Goal: Task Accomplishment & Management: Manage account settings

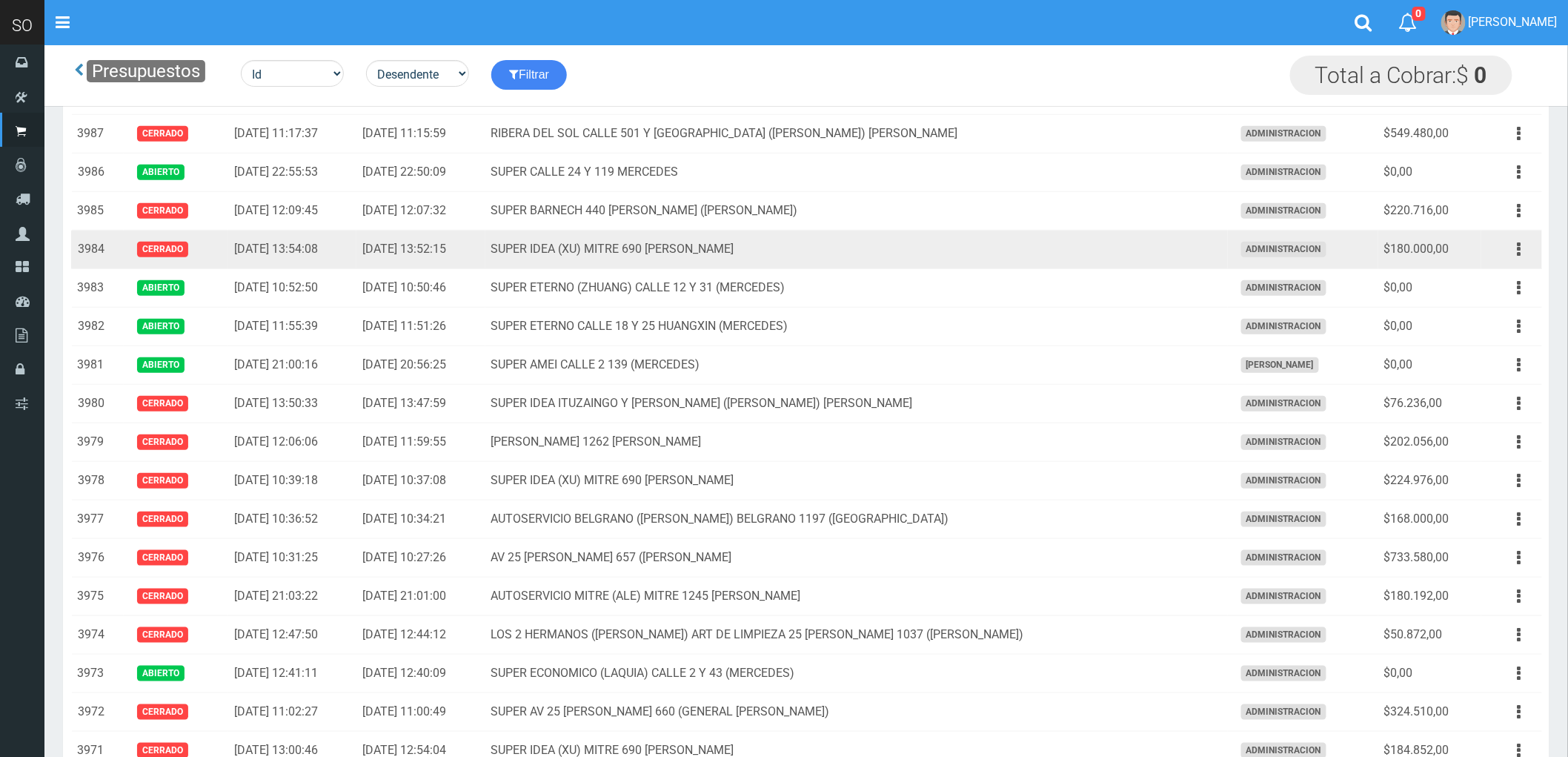
scroll to position [329, 0]
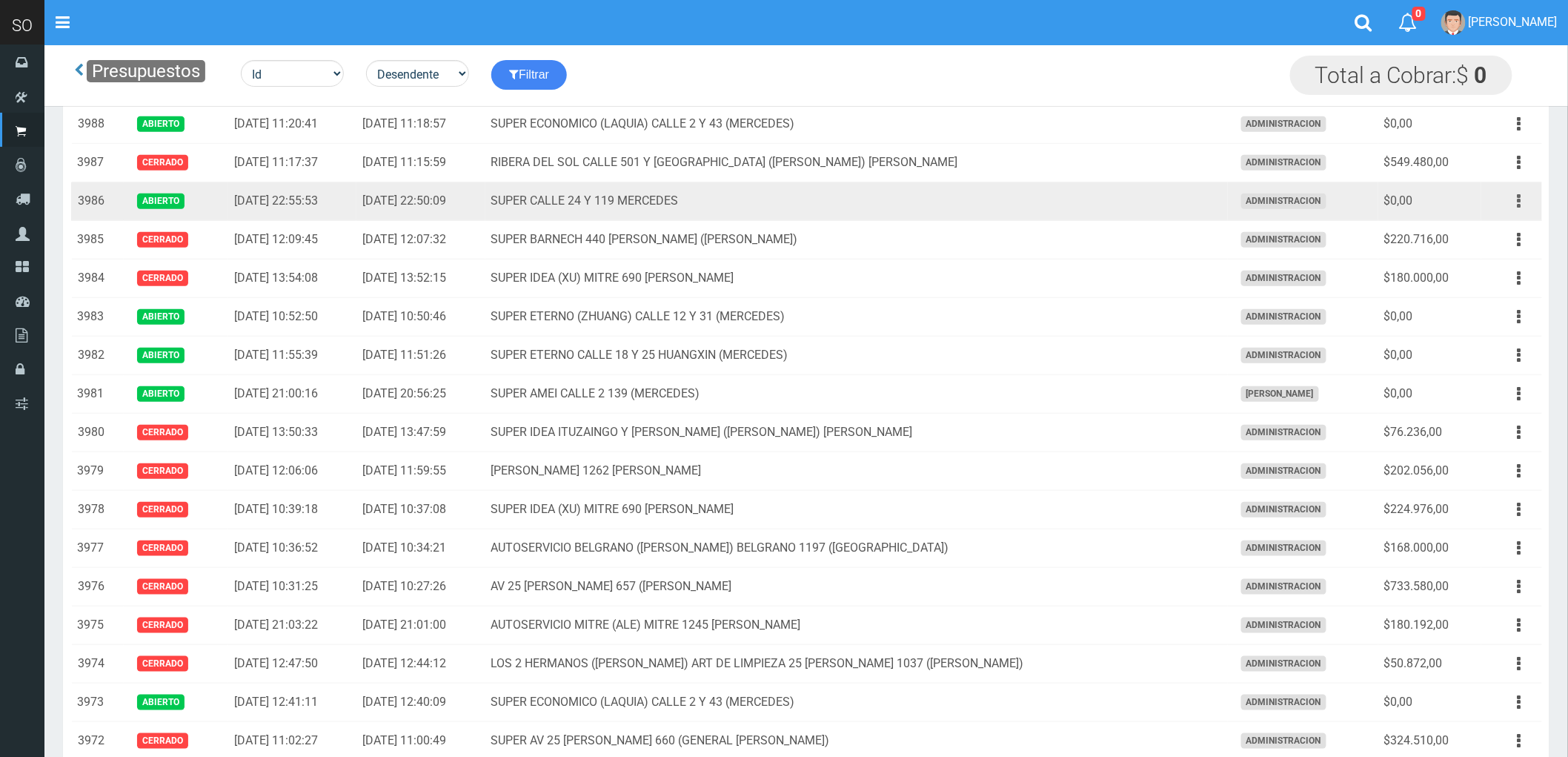
click at [1519, 197] on icon "button" at bounding box center [1520, 201] width 4 height 25
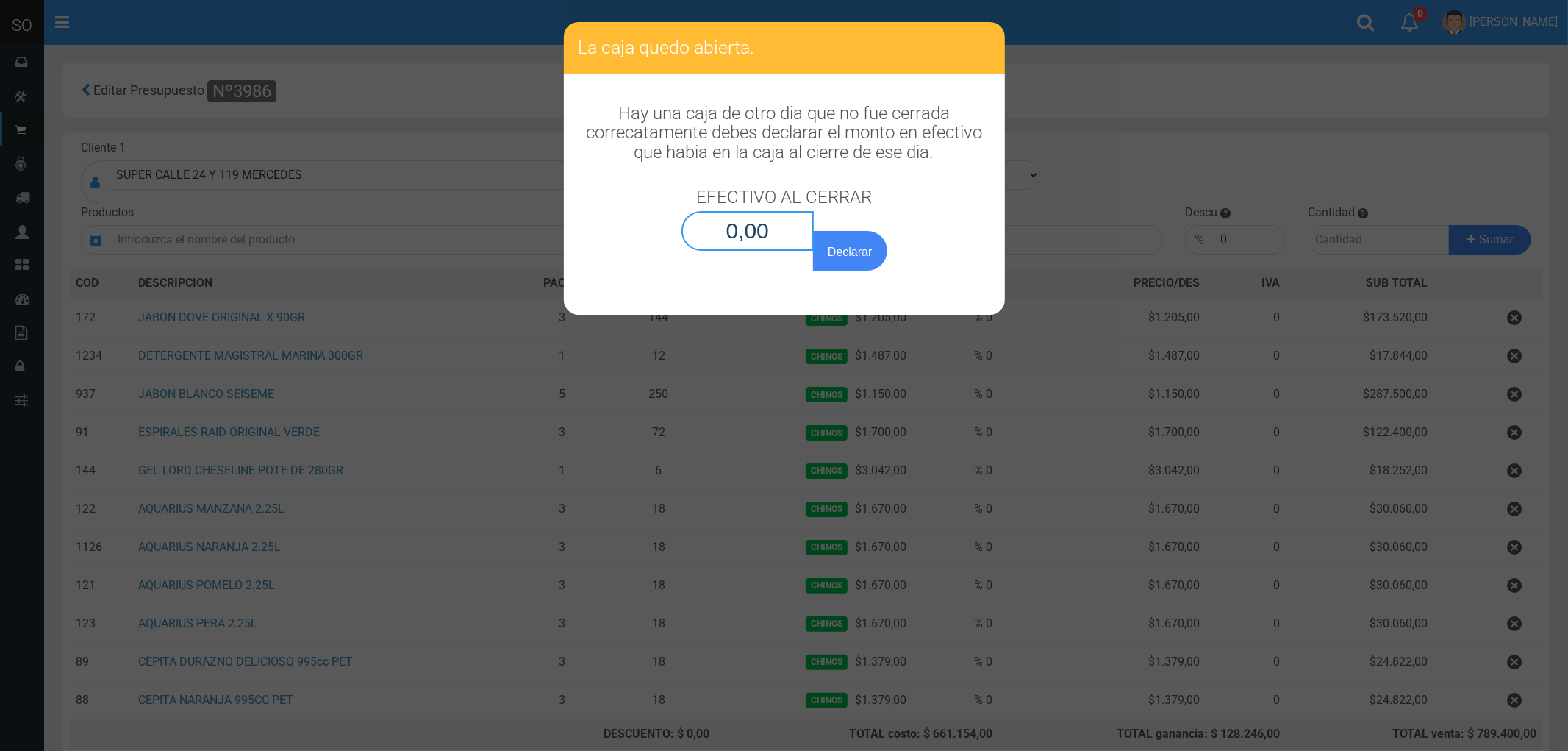
click at [743, 244] on input "0,00" at bounding box center [748, 230] width 133 height 40
type input "0,01"
click at [813, 231] on button "Declarar" at bounding box center [850, 251] width 74 height 40
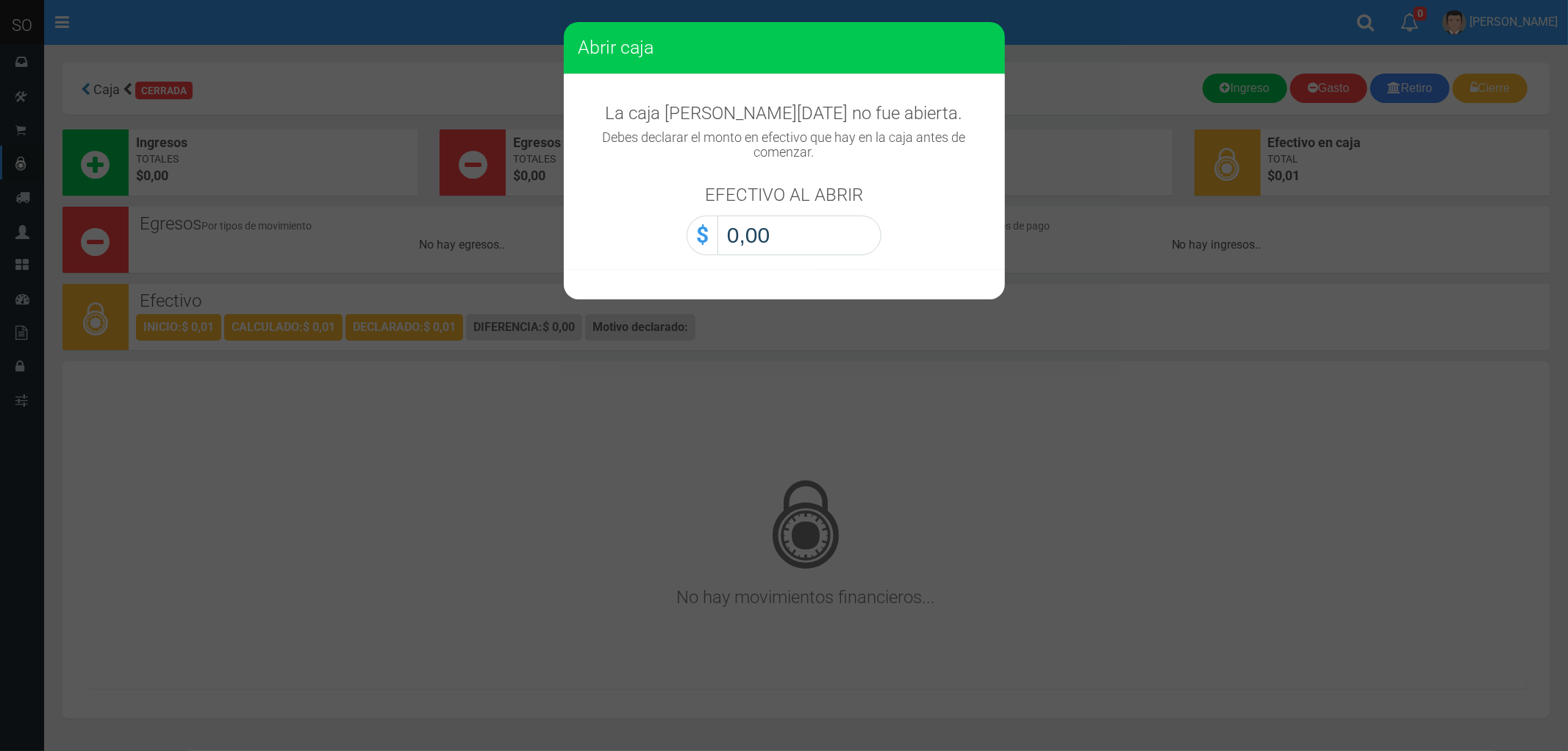
click at [751, 237] on input "0,00" at bounding box center [800, 235] width 164 height 40
type input "0,01"
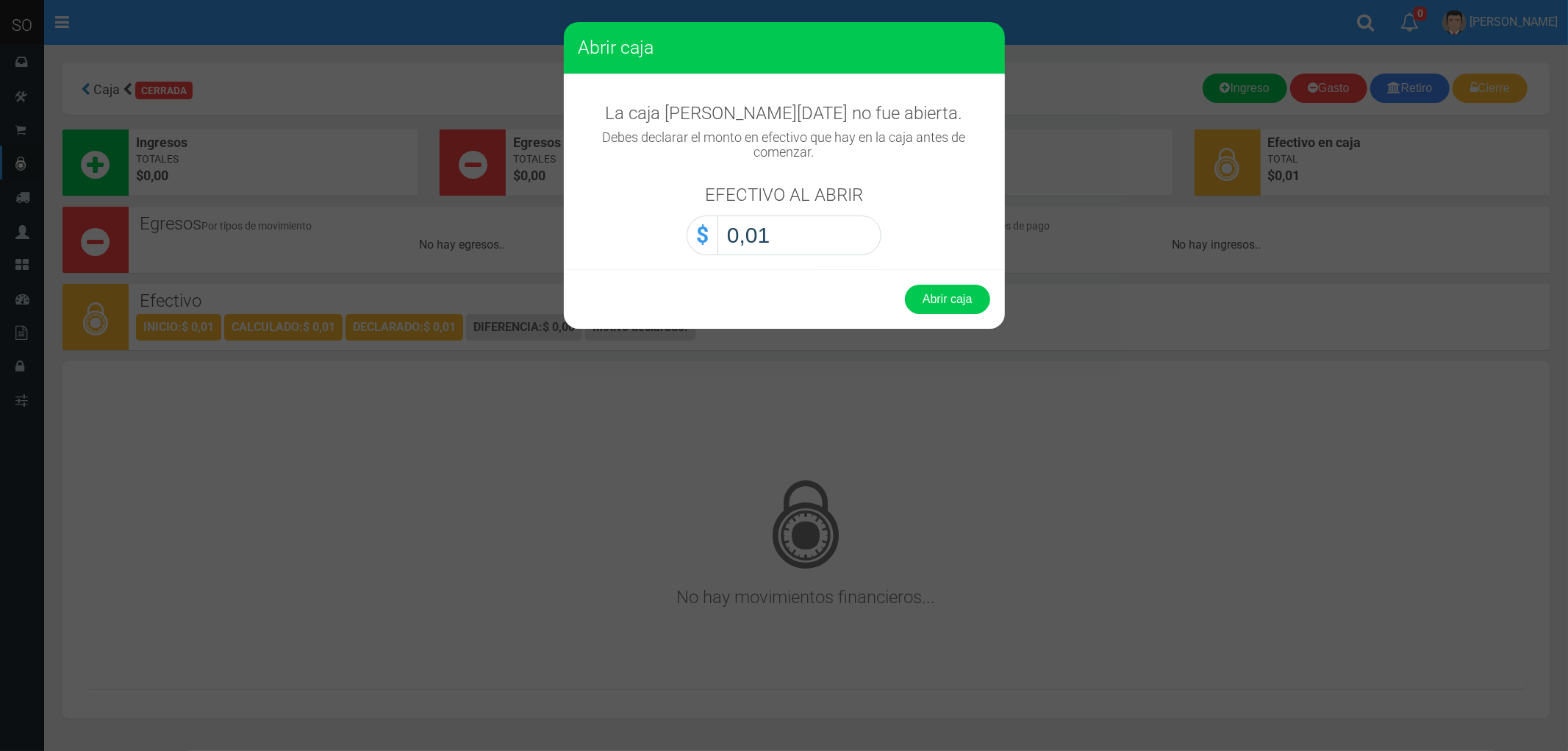
click at [905, 285] on button "Abrir caja" at bounding box center [948, 299] width 85 height 29
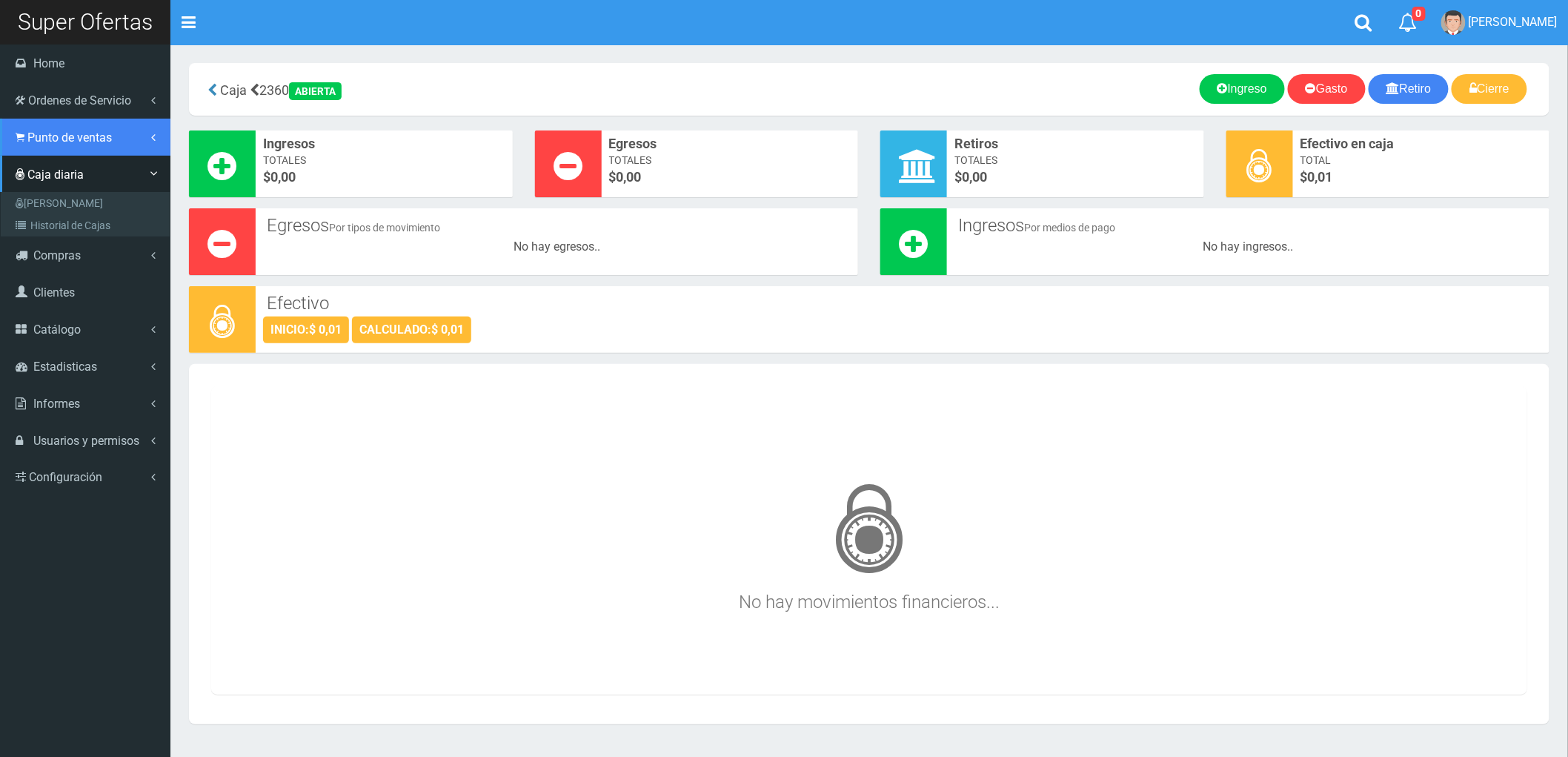
click at [39, 130] on span "Punto de ventas" at bounding box center [70, 137] width 84 height 14
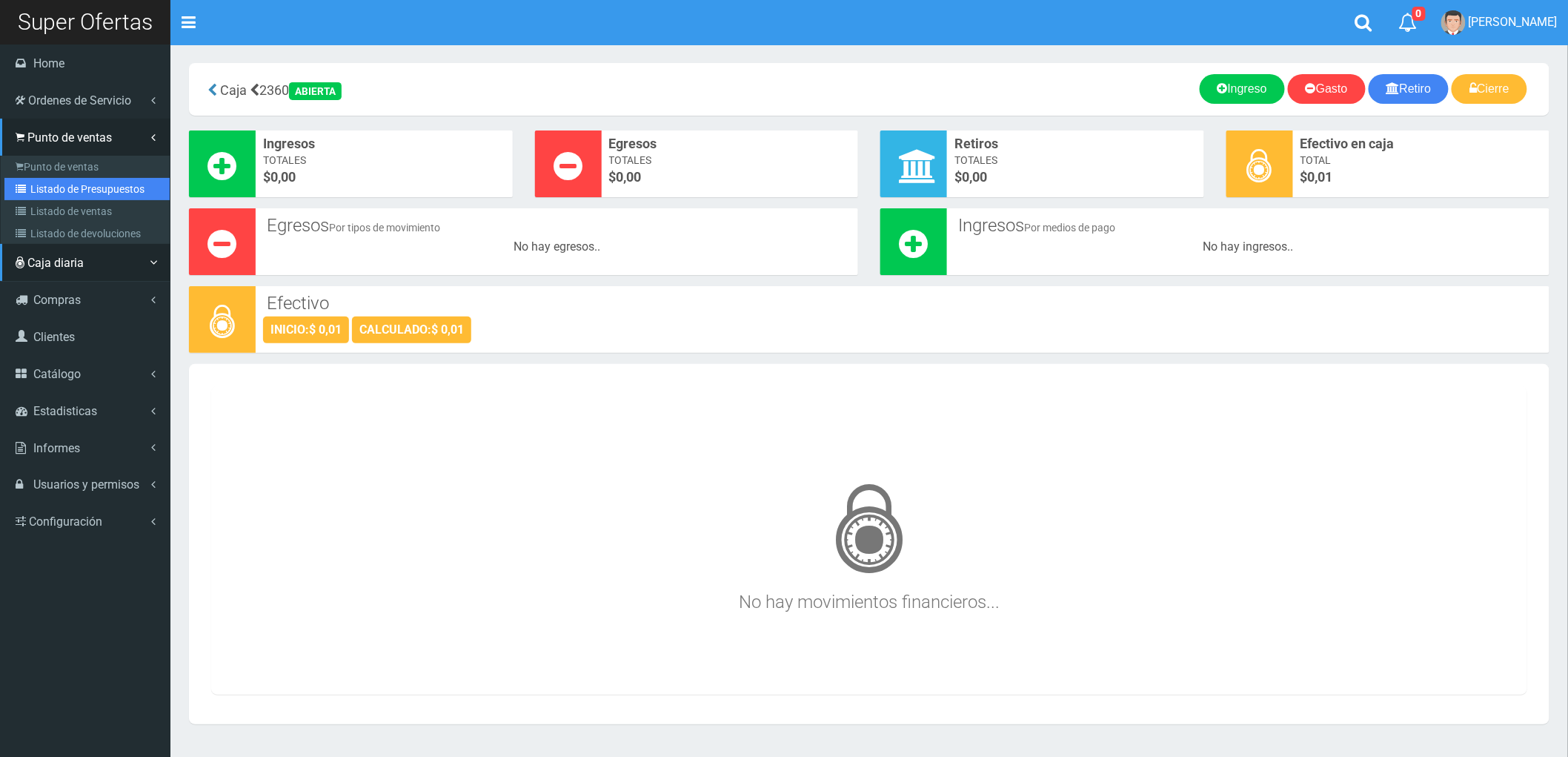
click at [84, 183] on link "Listado de Presupuestos" at bounding box center [87, 189] width 166 height 23
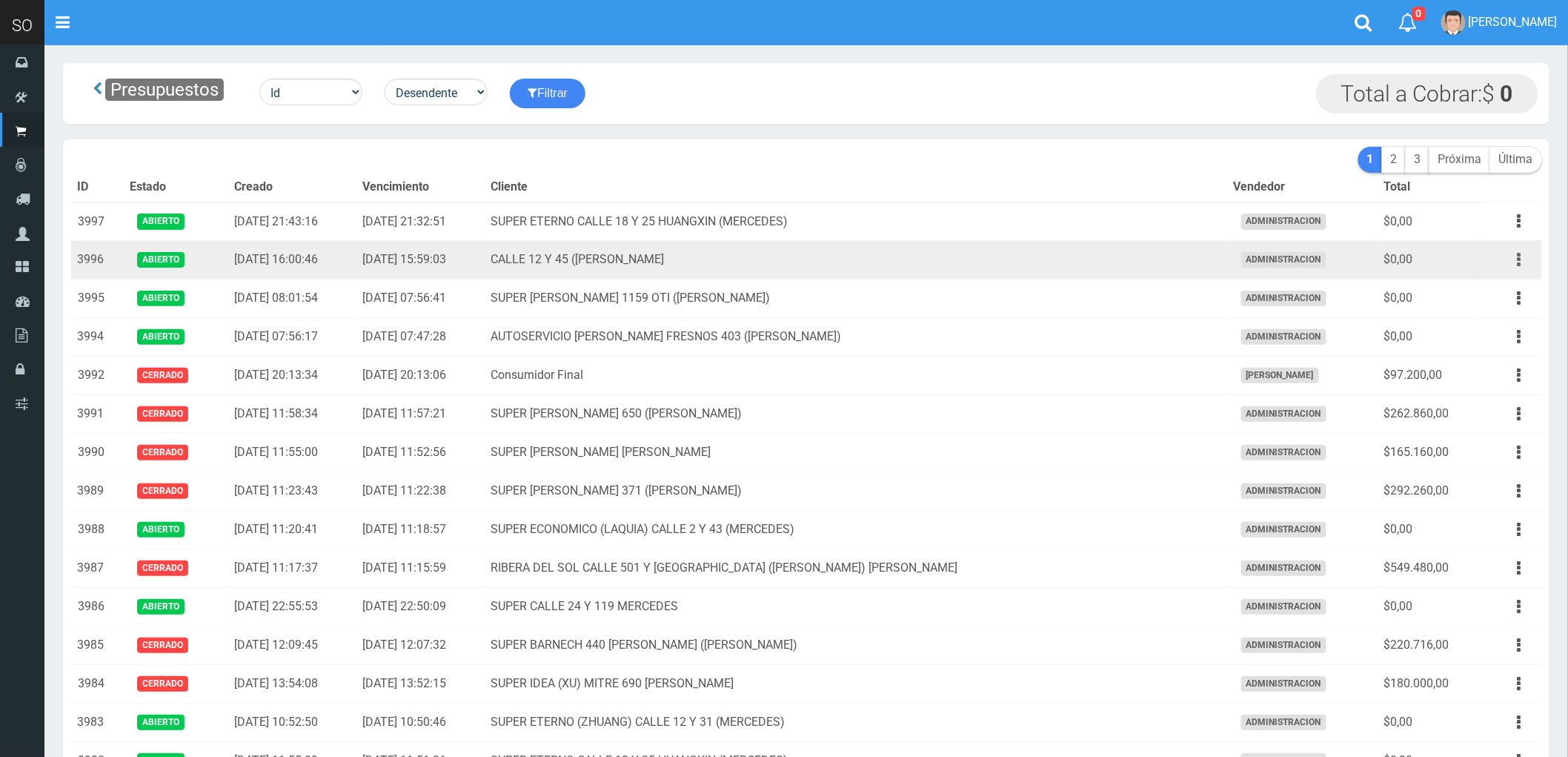
click at [1516, 258] on button "button" at bounding box center [1520, 260] width 33 height 25
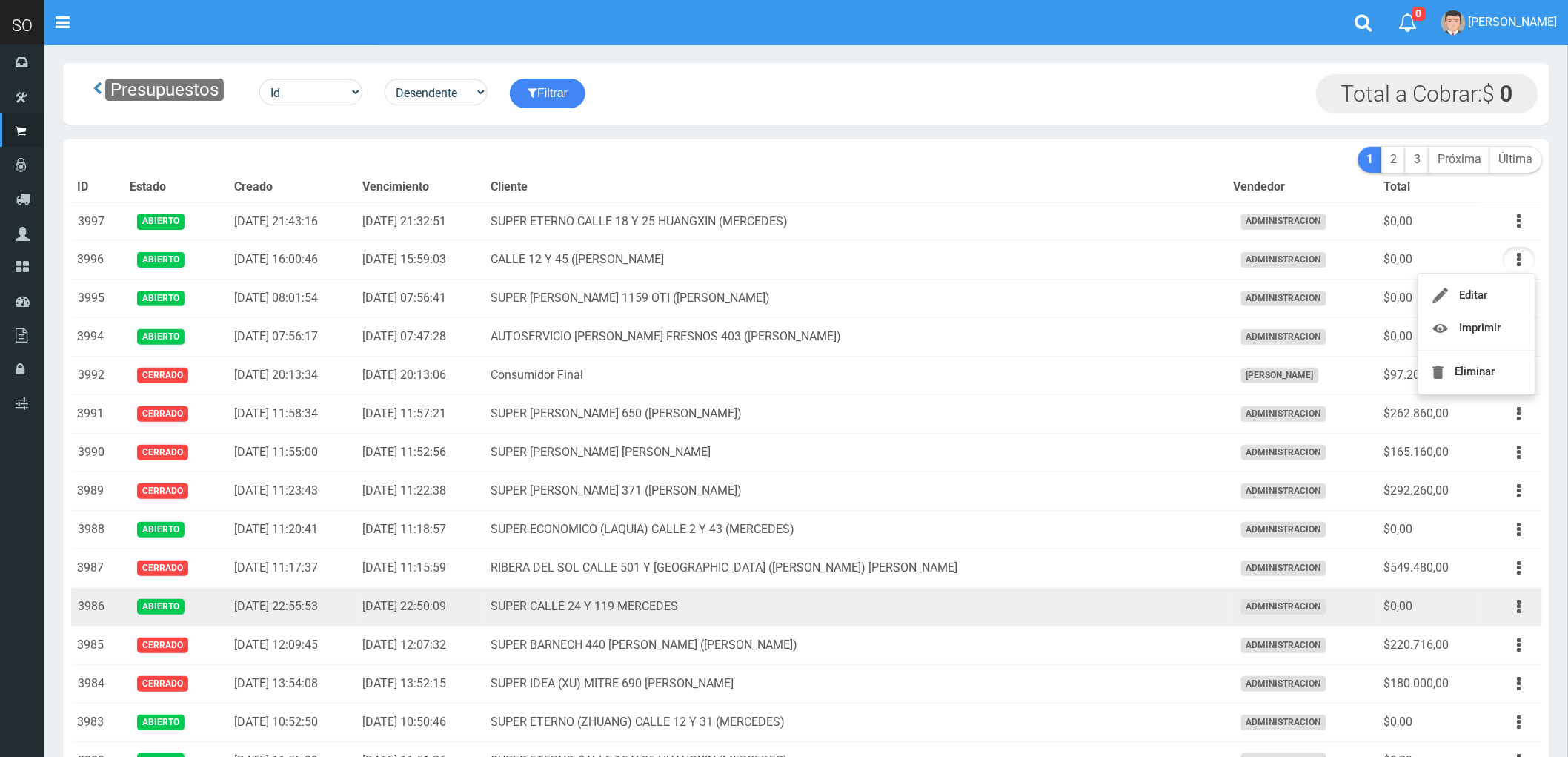
click at [1022, 601] on td "SUPER CALLE 24 Y 119 MERCEDES" at bounding box center [857, 606] width 742 height 38
click at [1516, 608] on button "button" at bounding box center [1520, 606] width 33 height 25
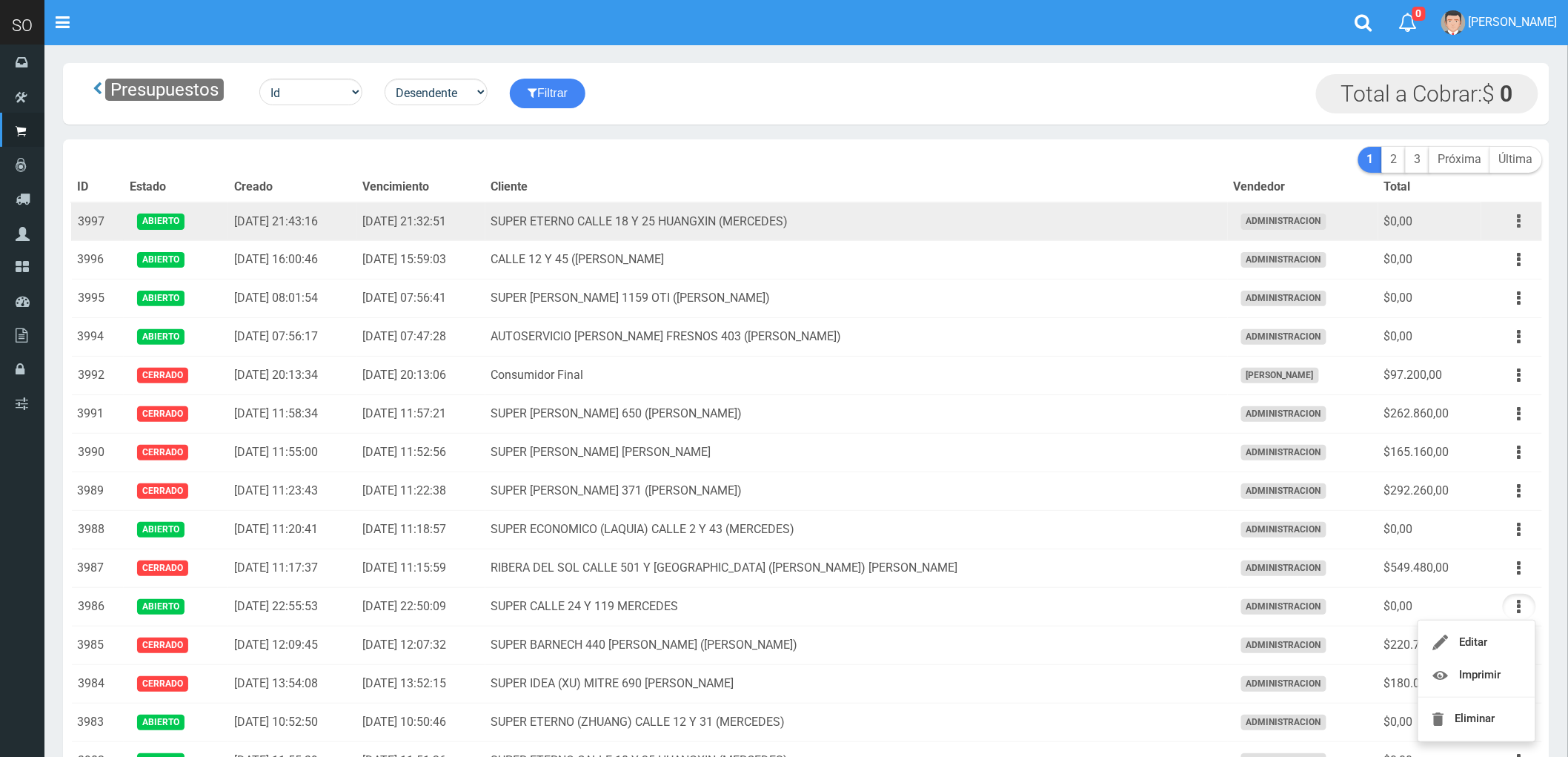
click at [1518, 223] on icon "button" at bounding box center [1520, 221] width 4 height 25
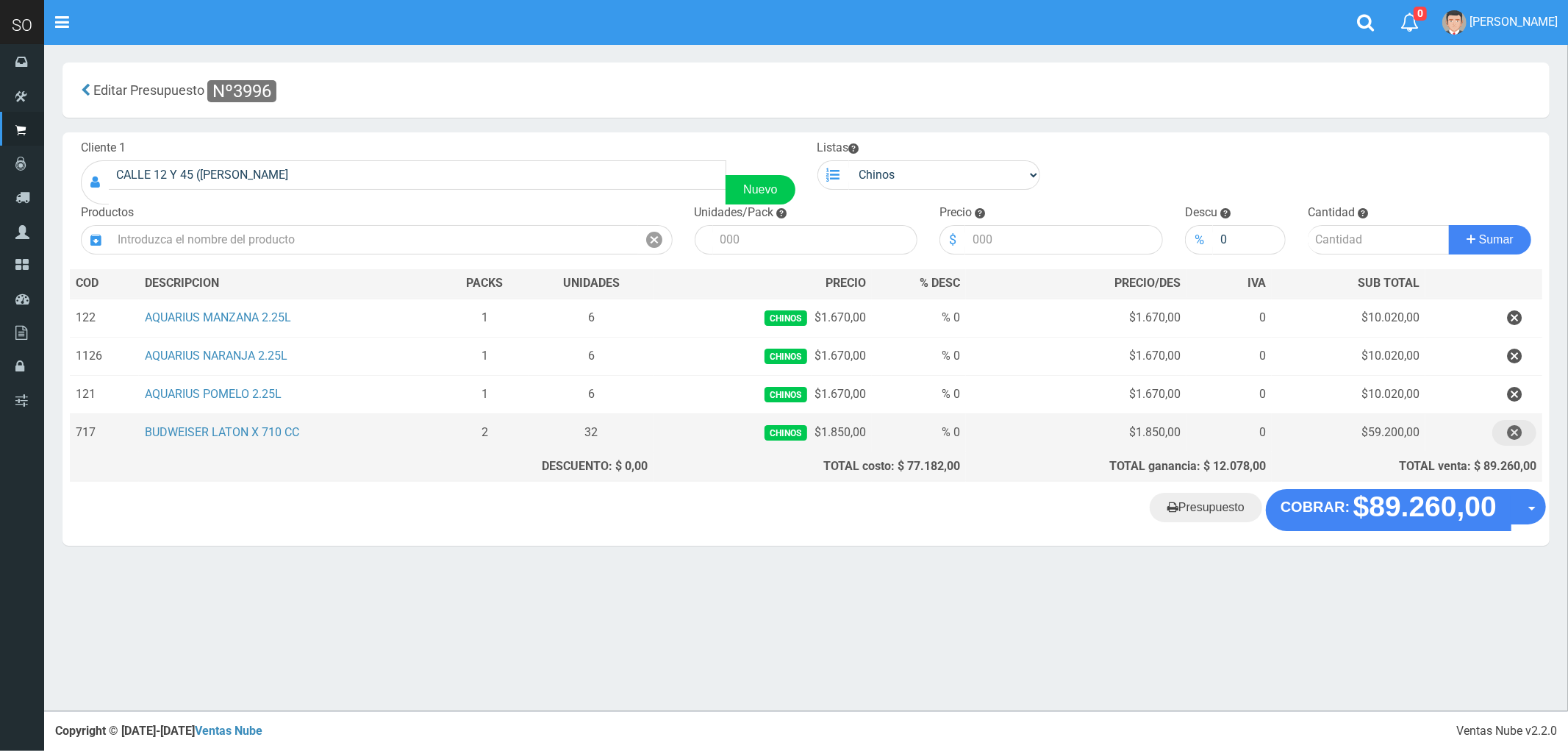
click at [1515, 429] on icon "button" at bounding box center [1514, 432] width 15 height 25
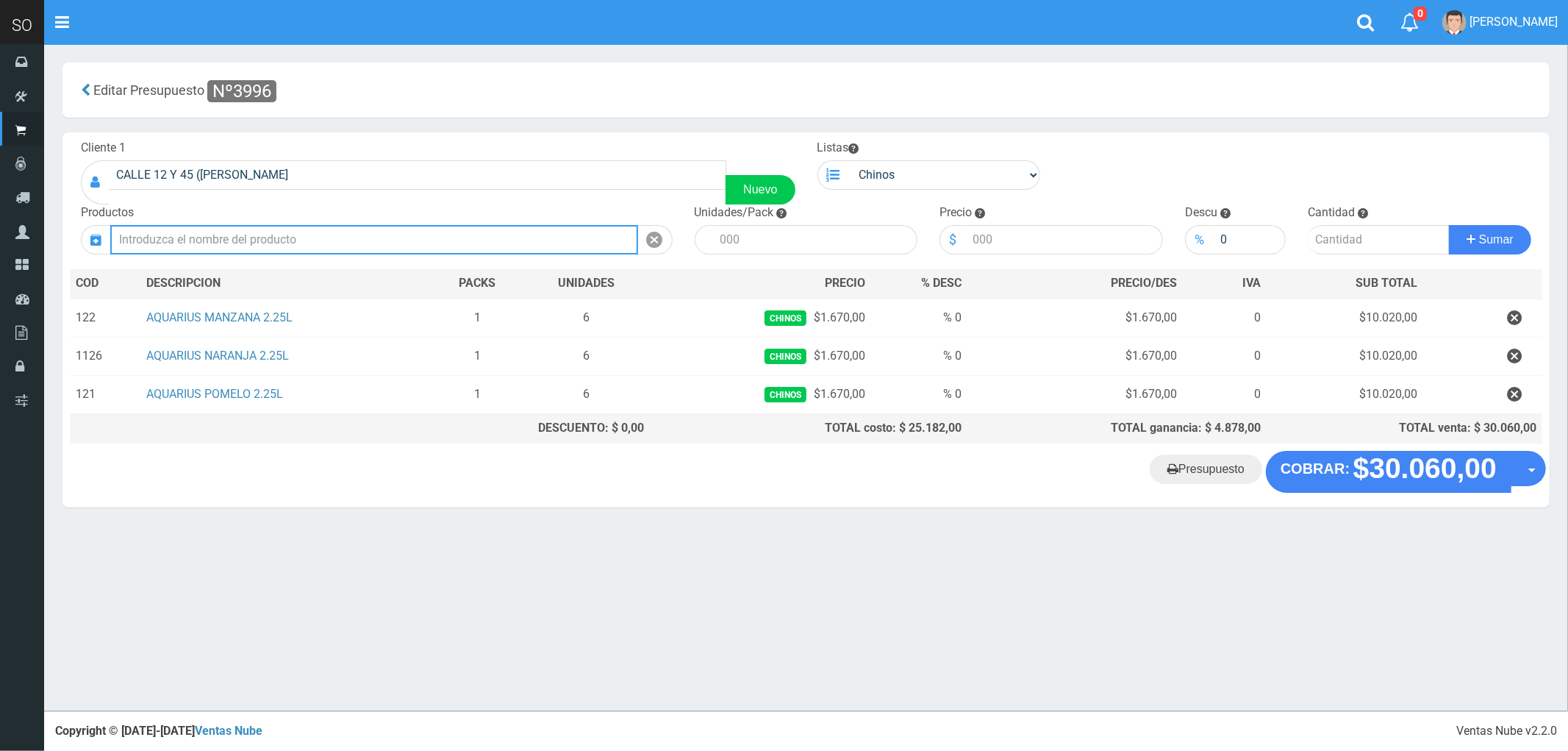
click at [247, 241] on input "text" at bounding box center [374, 240] width 528 height 29
type input "budwei"
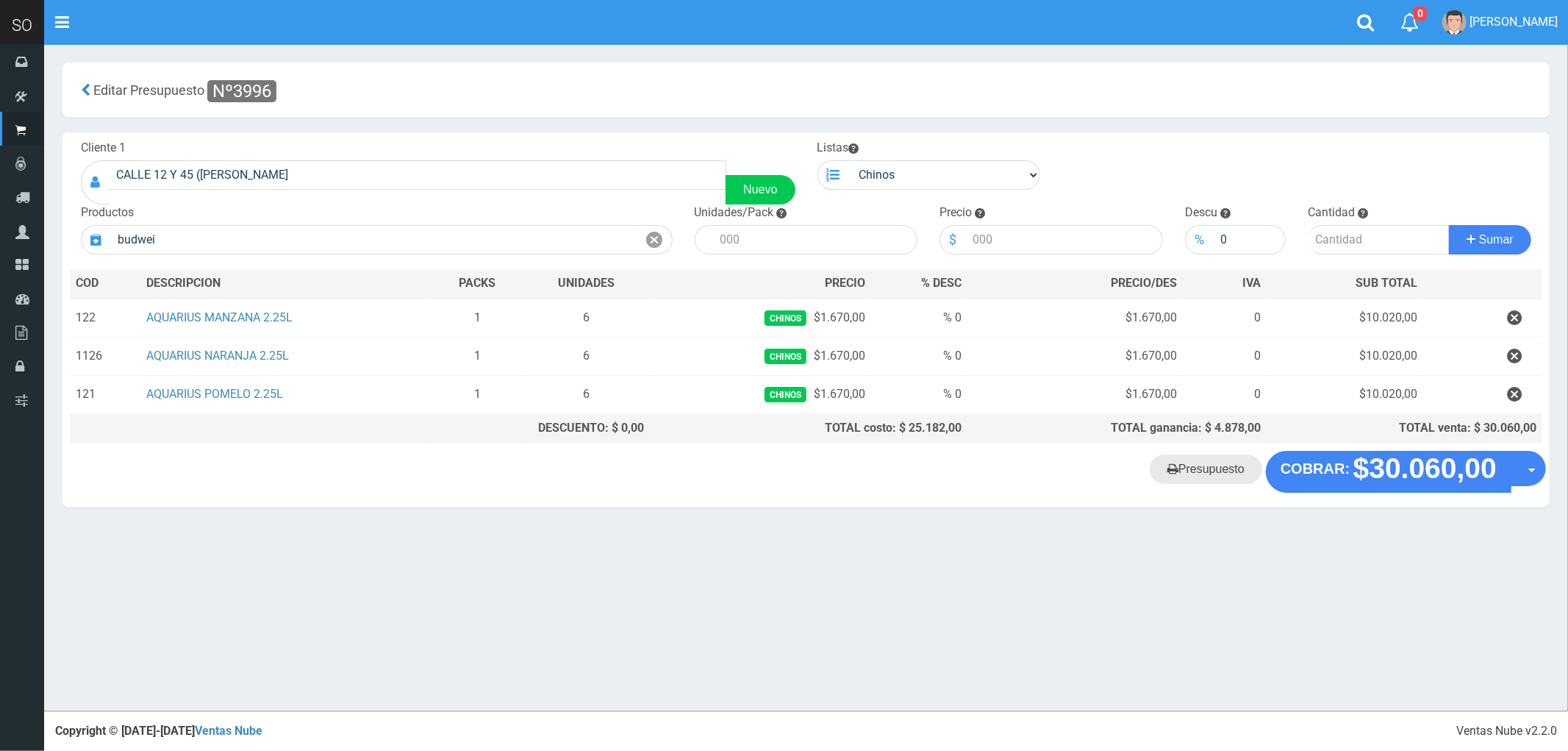
click at [1200, 470] on link "Presupuesto" at bounding box center [1207, 469] width 113 height 29
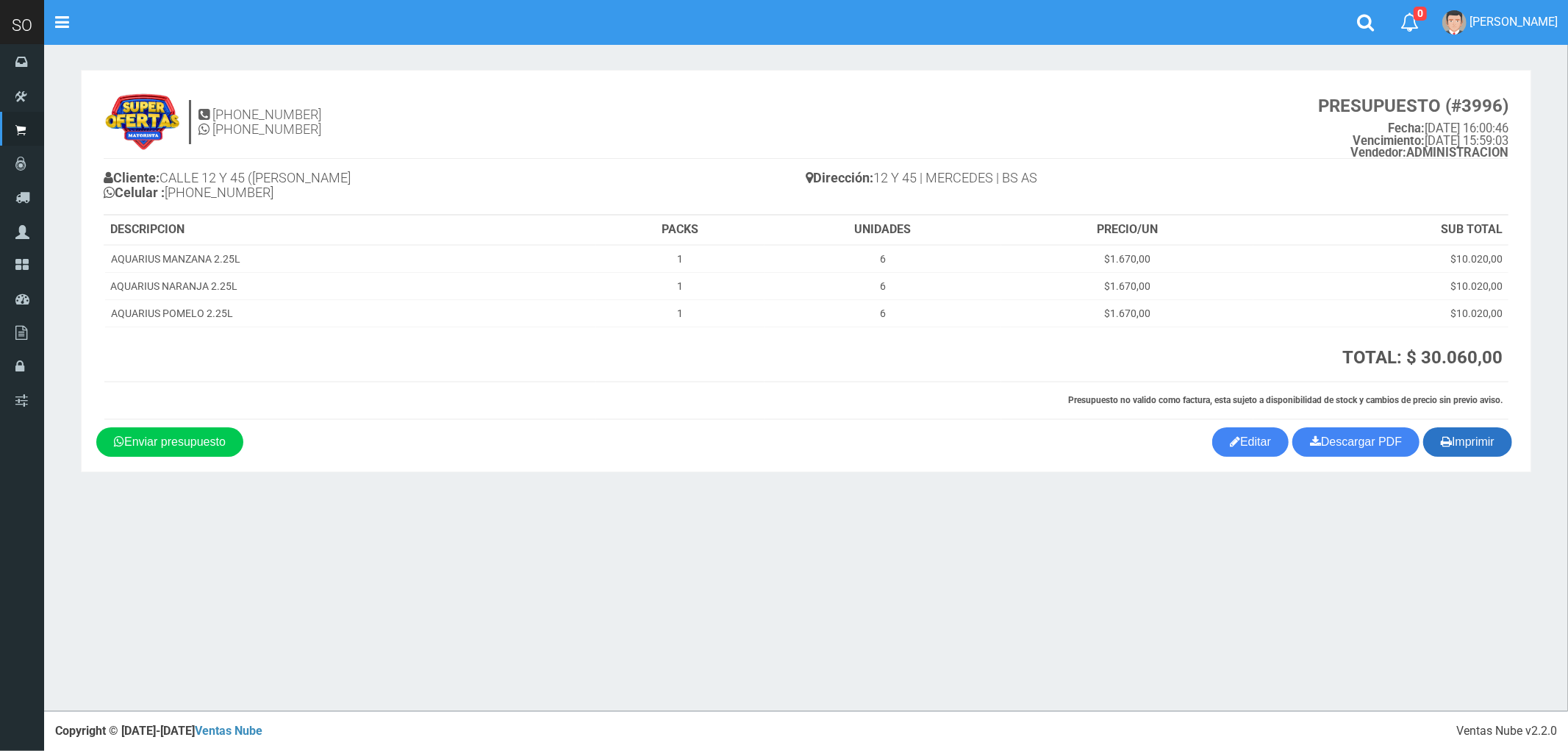
click at [1488, 452] on button "Imprimir" at bounding box center [1468, 442] width 89 height 29
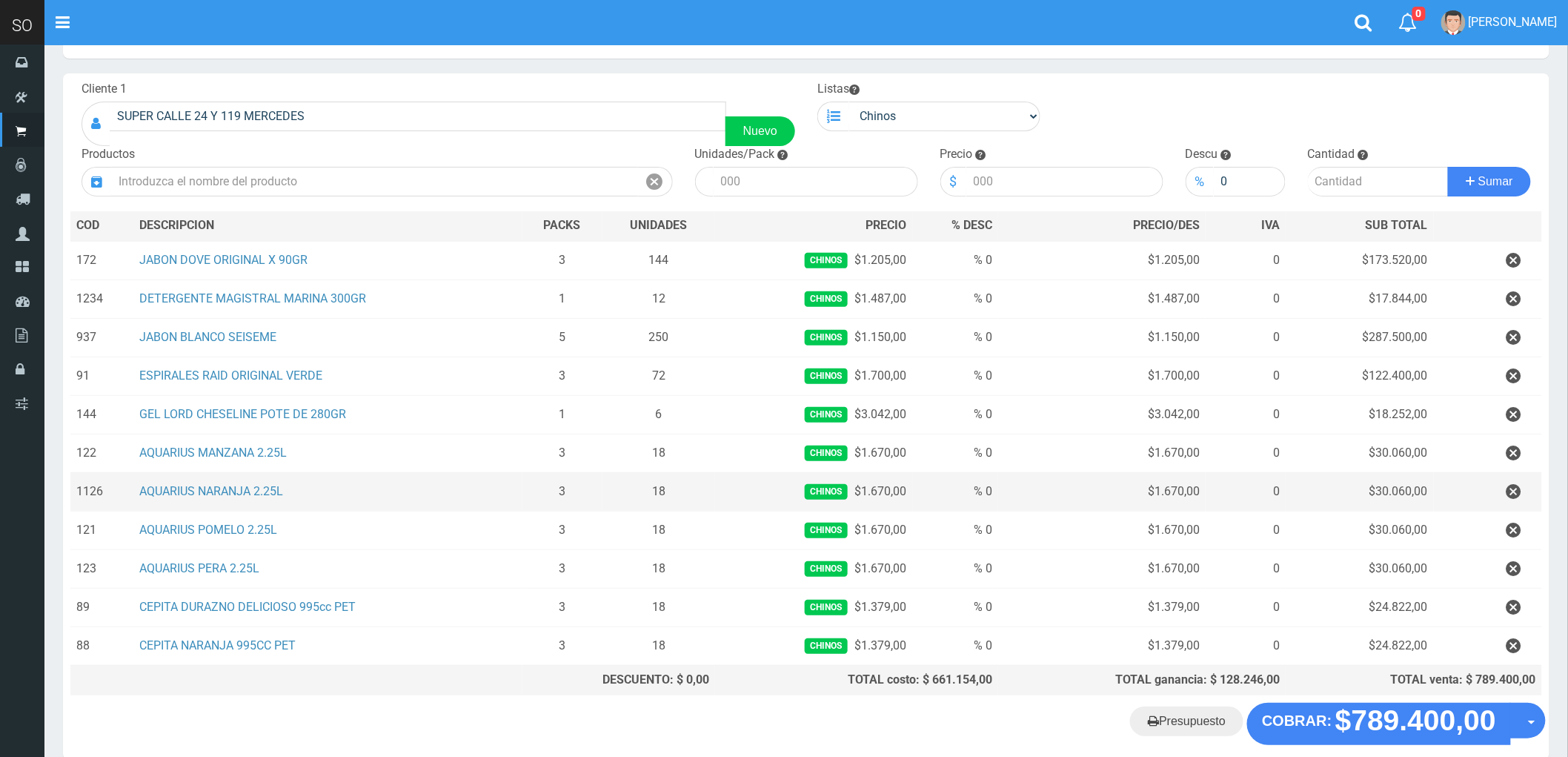
scroll to position [139, 0]
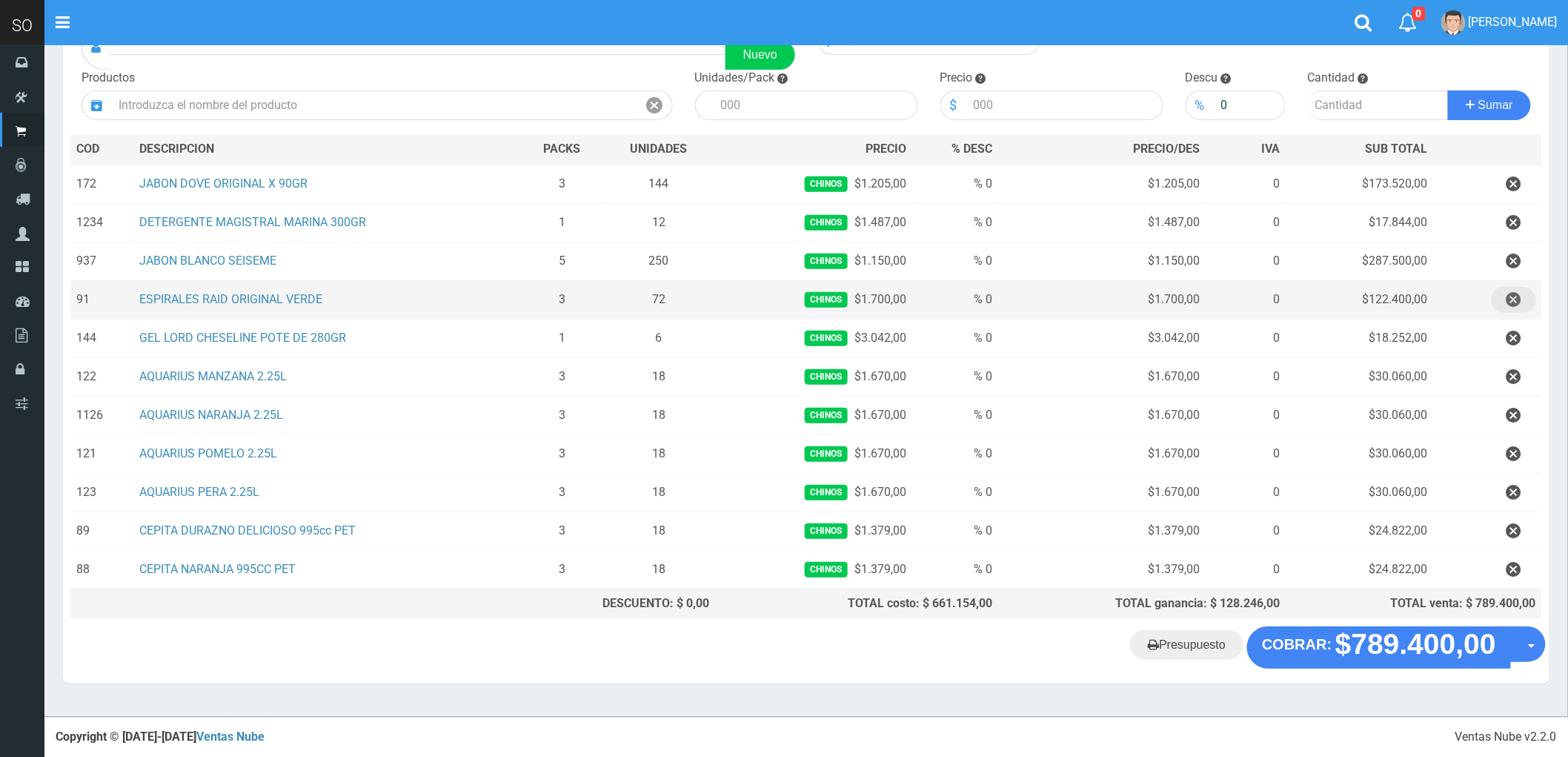
click at [1516, 297] on icon "button" at bounding box center [1513, 300] width 15 height 25
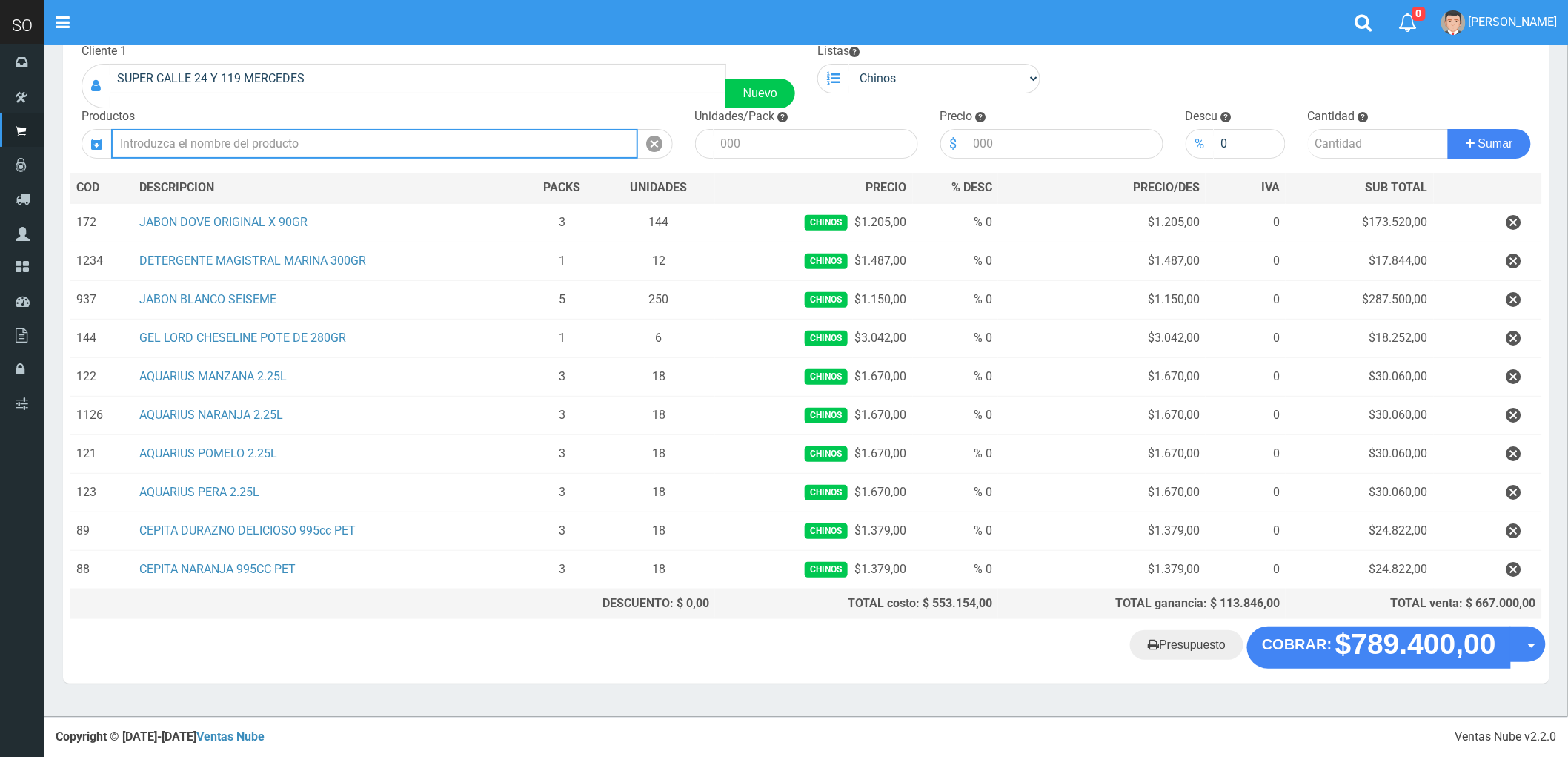
scroll to position [100, 0]
click at [264, 135] on input "text" at bounding box center [375, 144] width 527 height 29
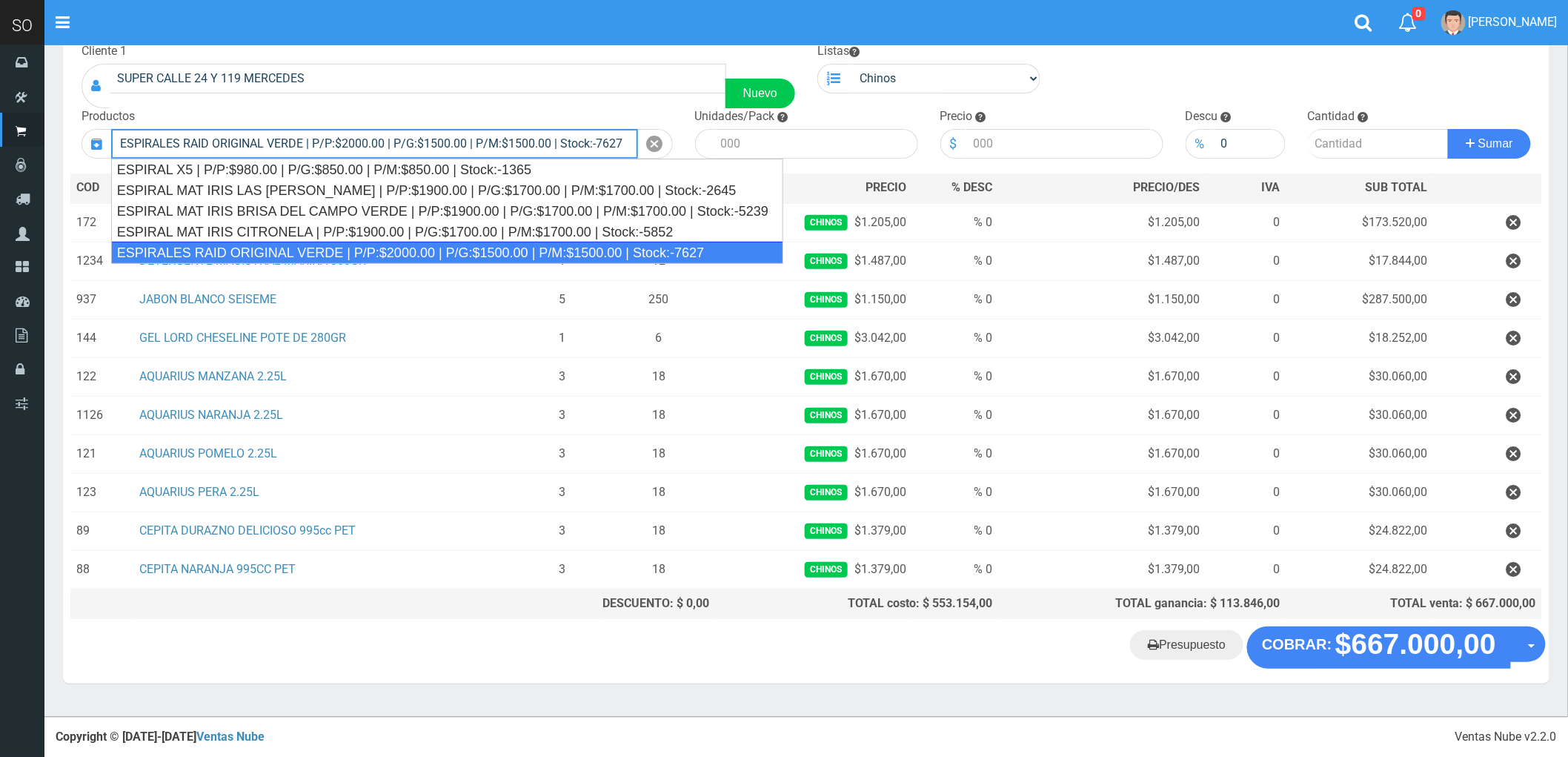
type input "ESPIRALES RAID ORIGINAL VERDE | P/P:$2000.00 | P/G:$1500.00 | P/M:$1500.00 | St…"
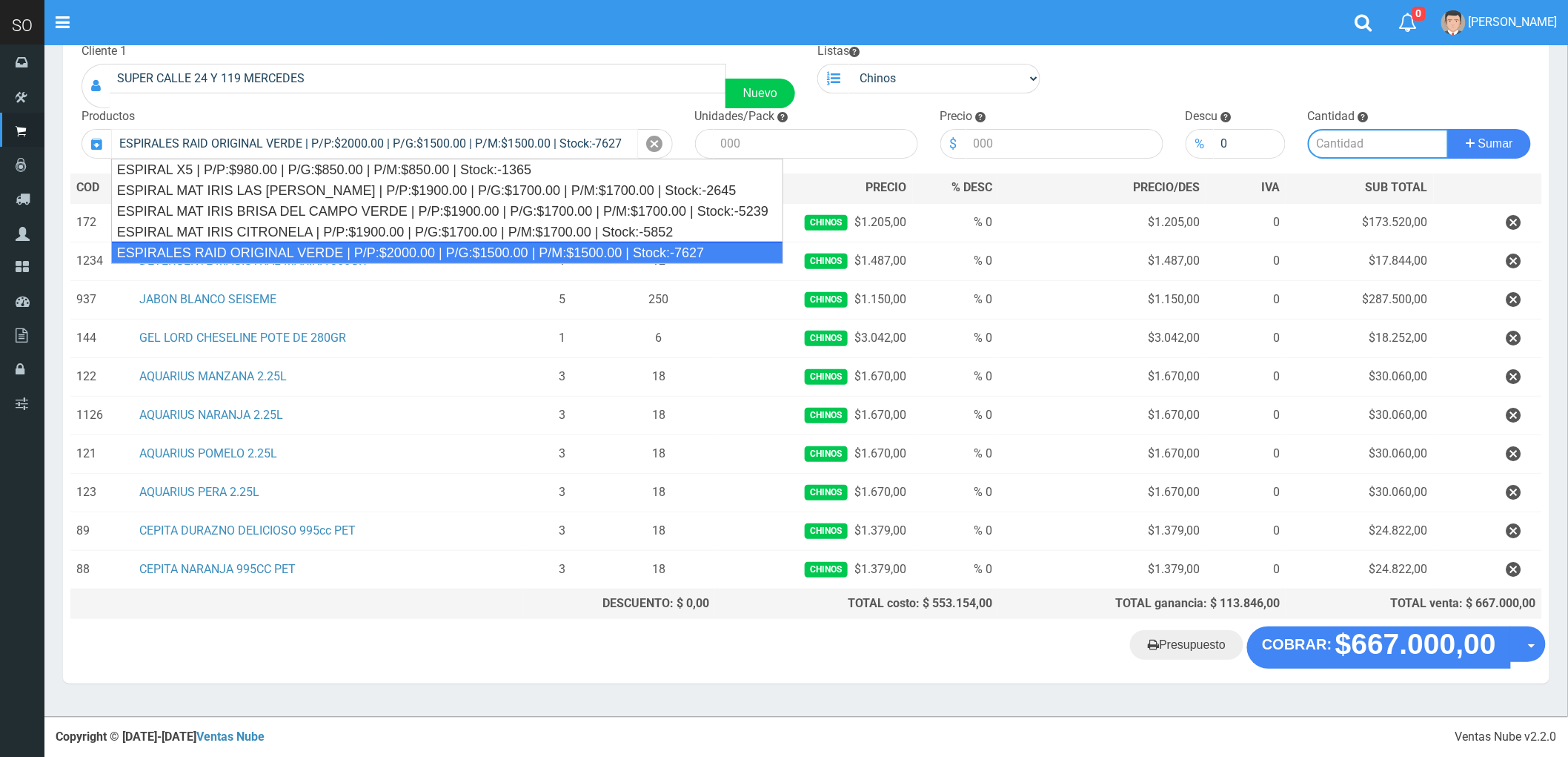
type input "24"
type input "2000.00"
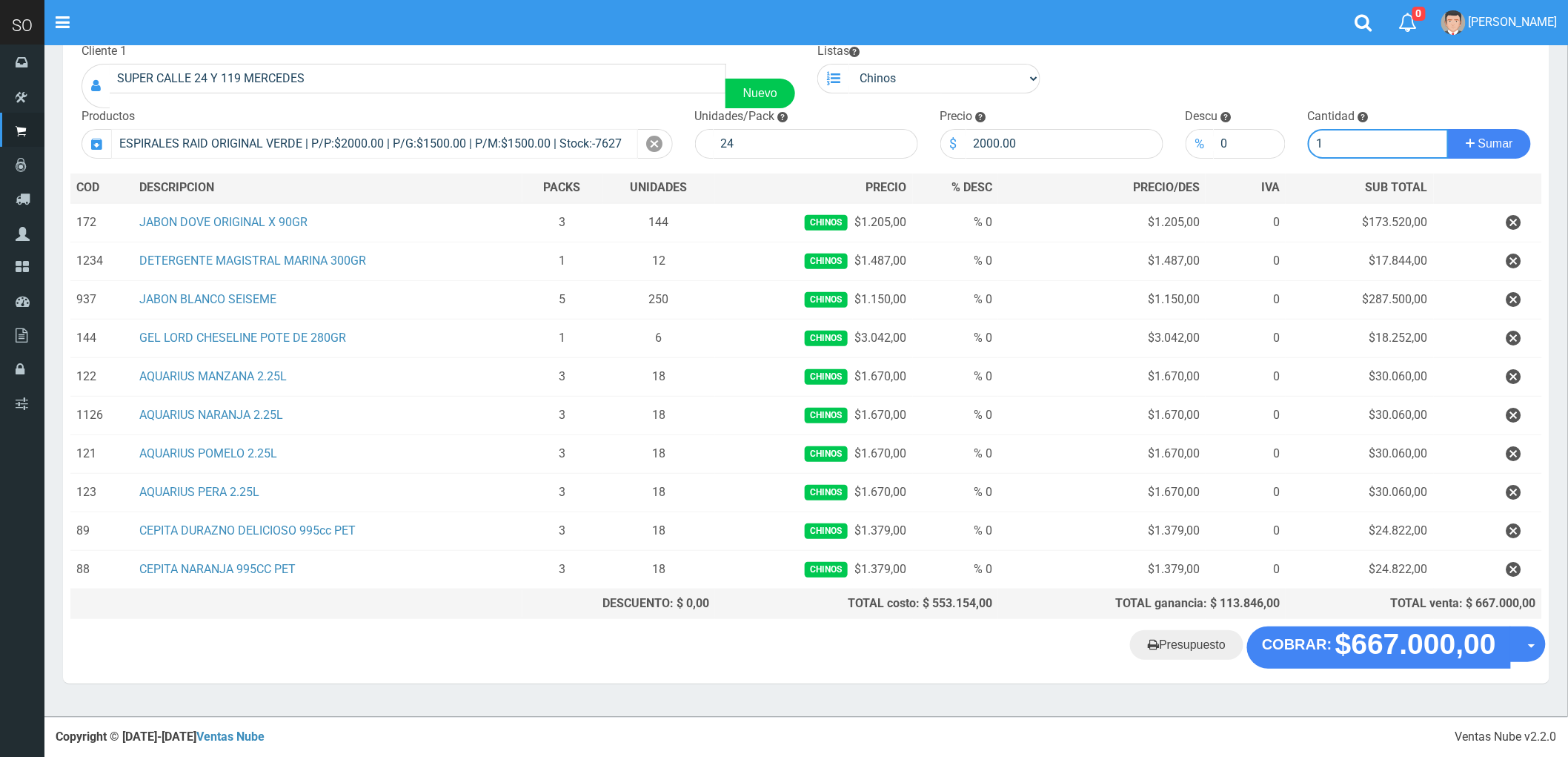
type input "1"
click at [1449, 129] on button "Sumar" at bounding box center [1490, 144] width 83 height 29
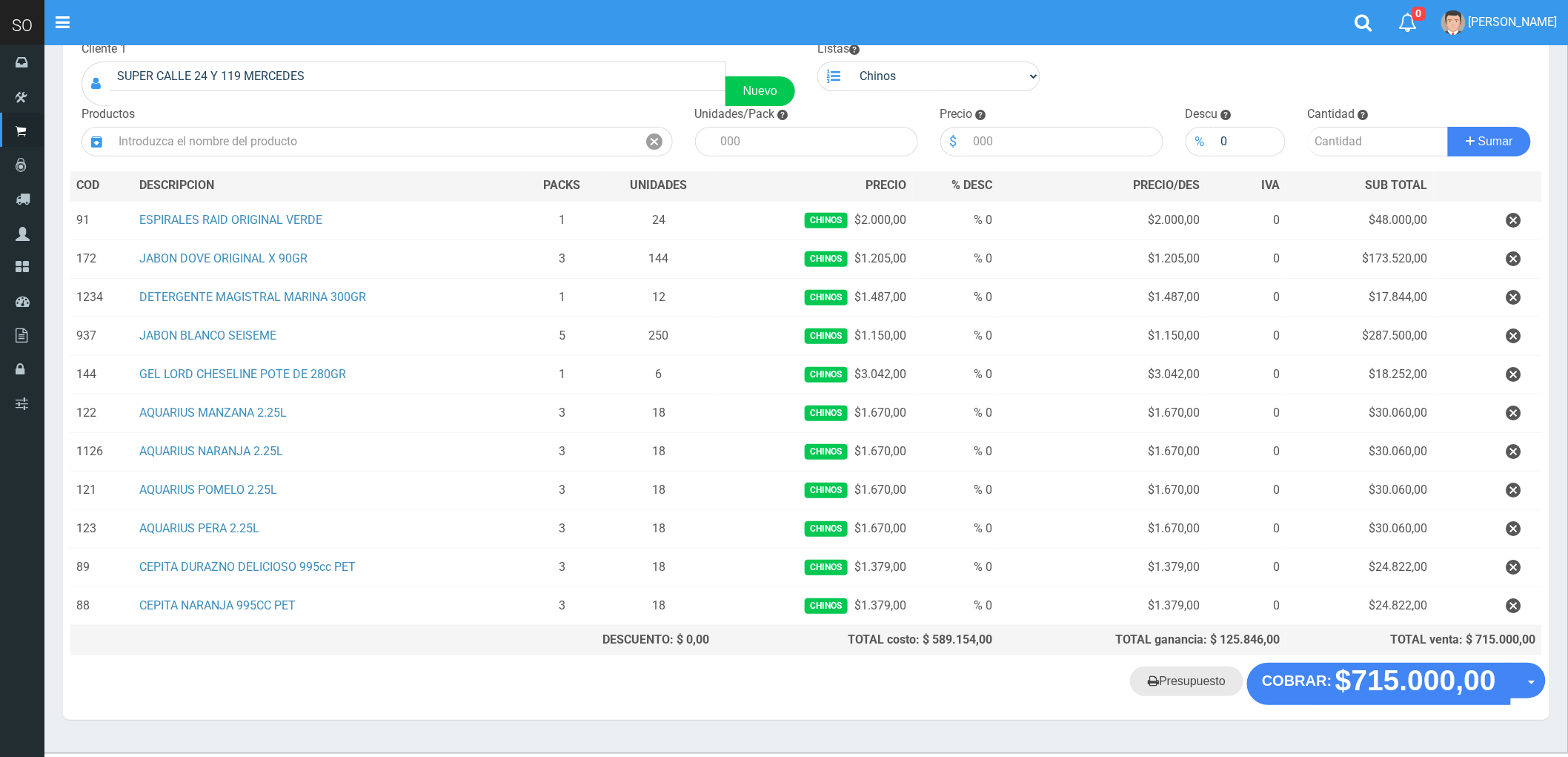
click at [1223, 684] on link "Presupuesto" at bounding box center [1187, 681] width 114 height 29
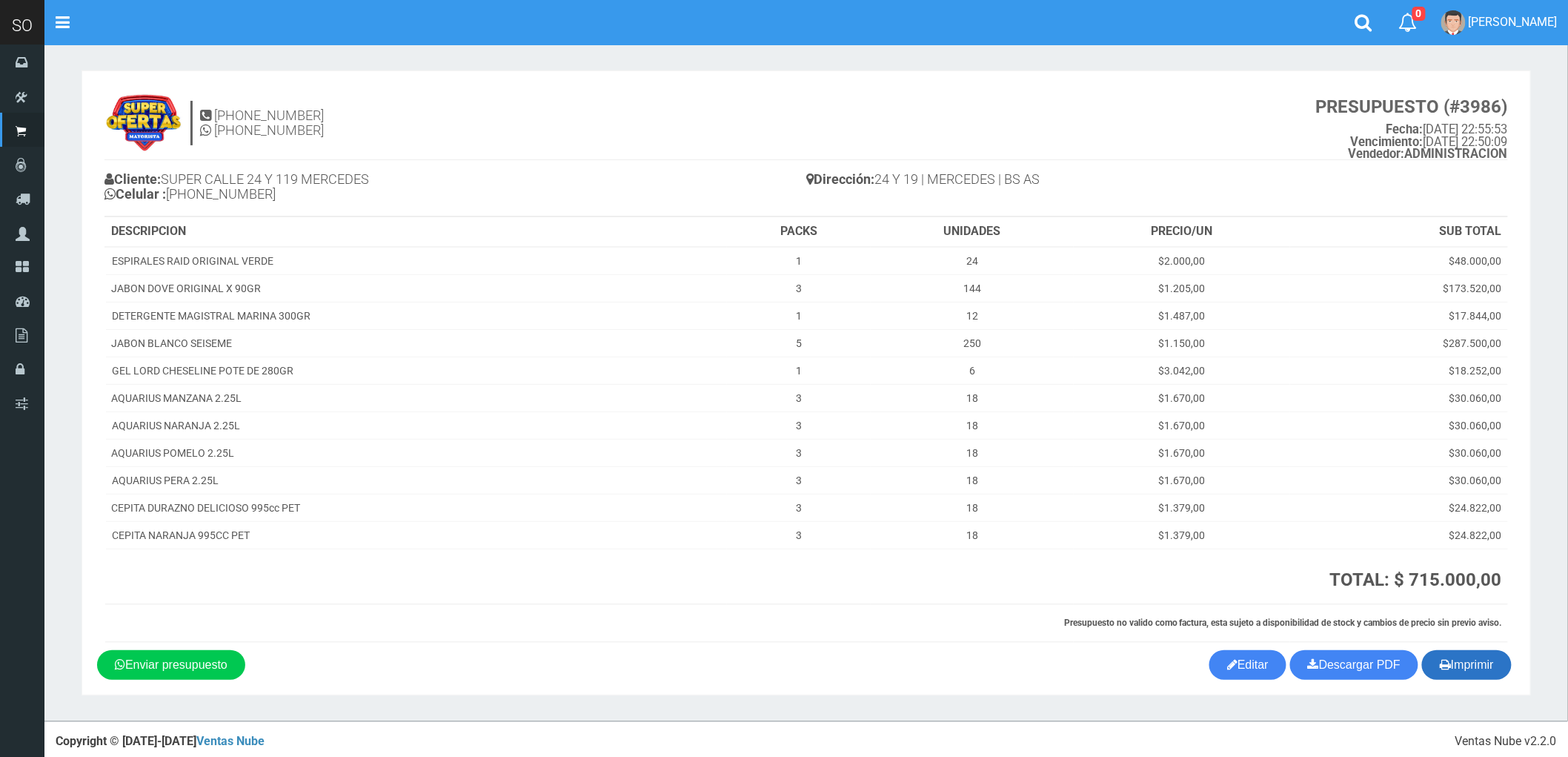
click at [1475, 668] on button "Imprimir" at bounding box center [1467, 665] width 90 height 29
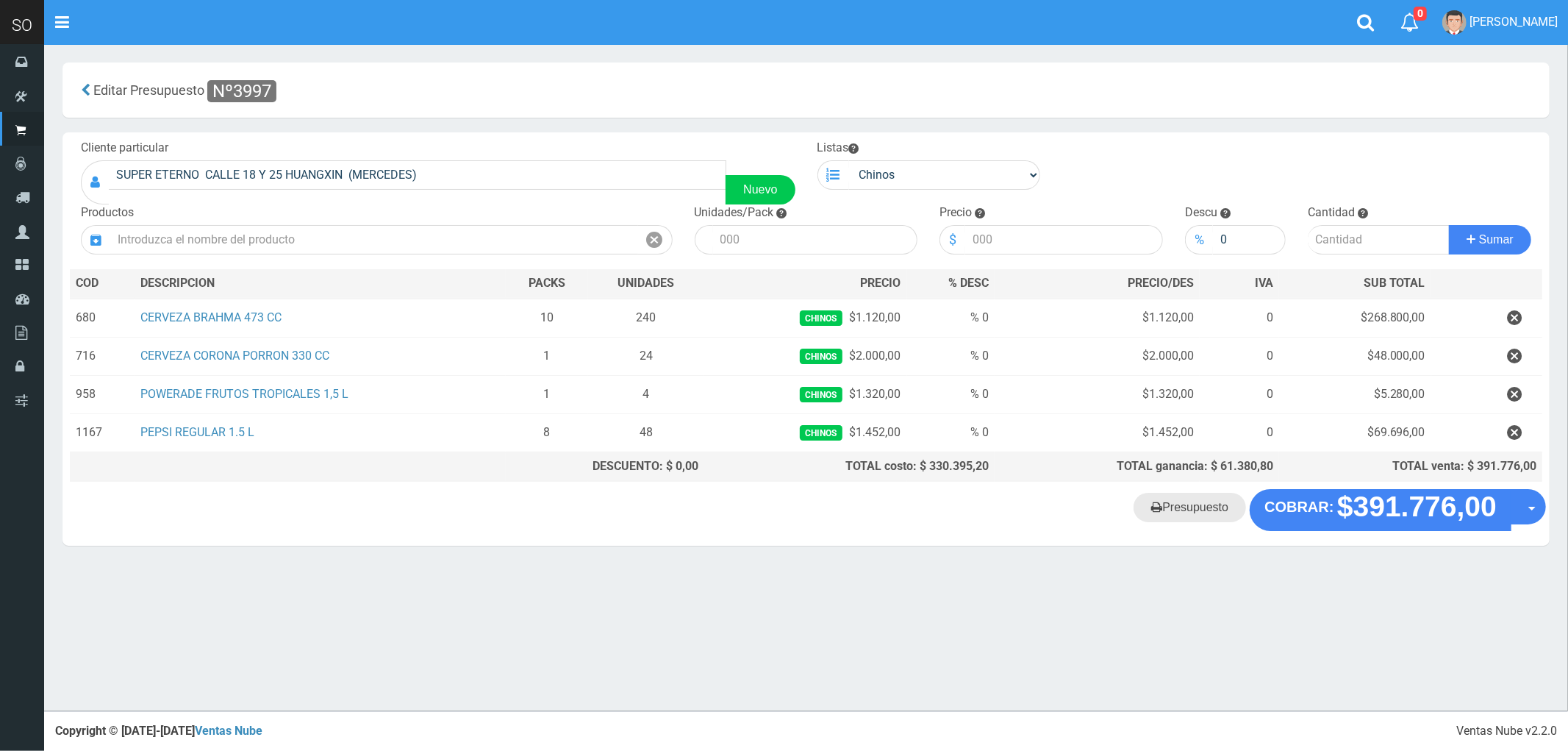
click at [1202, 510] on link "Presupuesto" at bounding box center [1190, 507] width 113 height 29
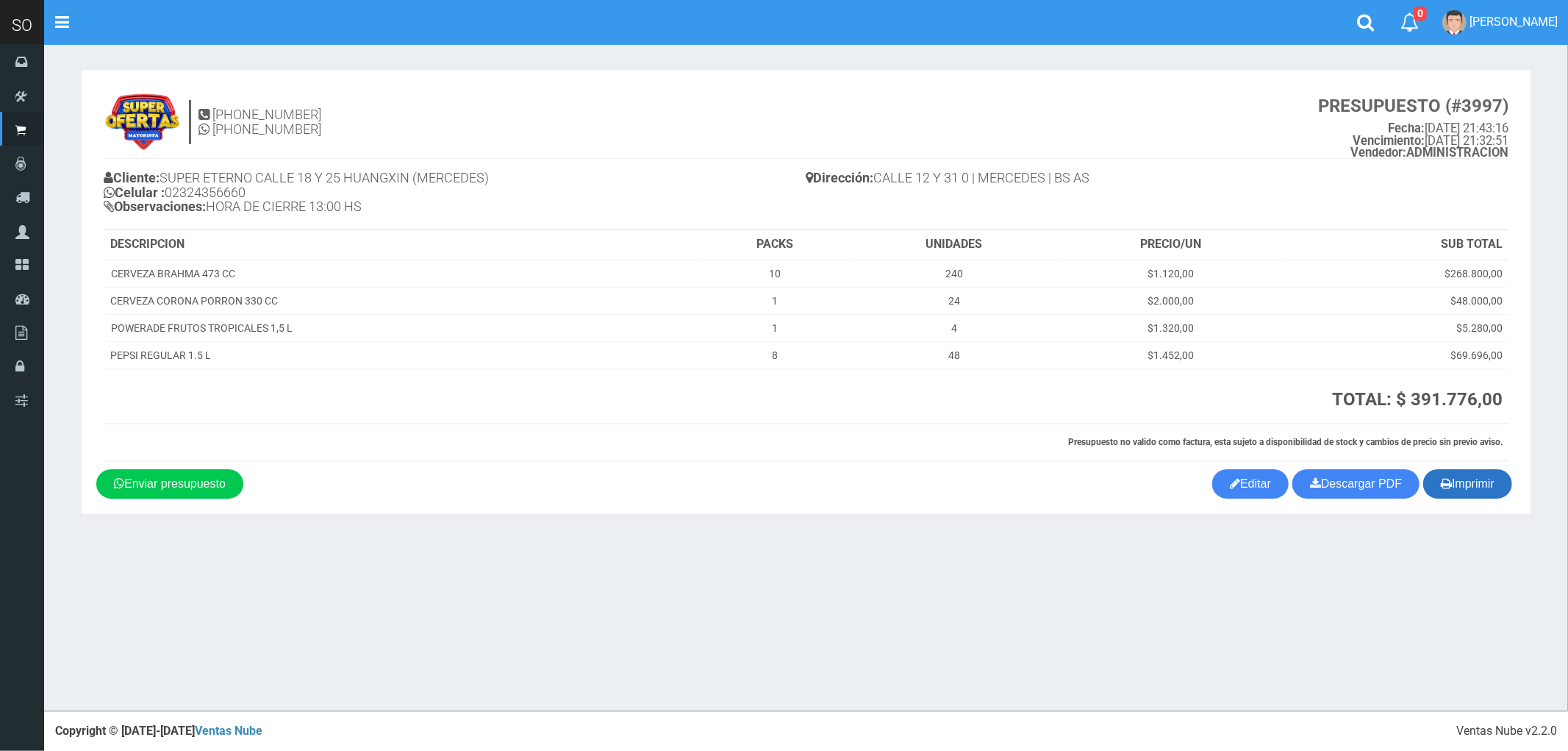
click at [1463, 474] on button "Imprimir" at bounding box center [1468, 484] width 89 height 29
